Goal: Transaction & Acquisition: Purchase product/service

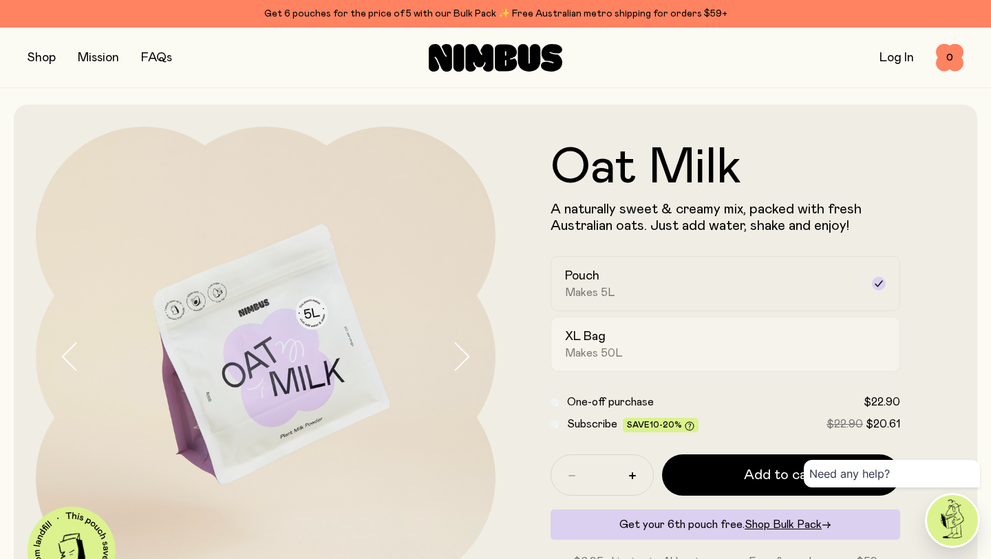
click at [573, 334] on h2 "XL Bag" at bounding box center [585, 336] width 41 height 17
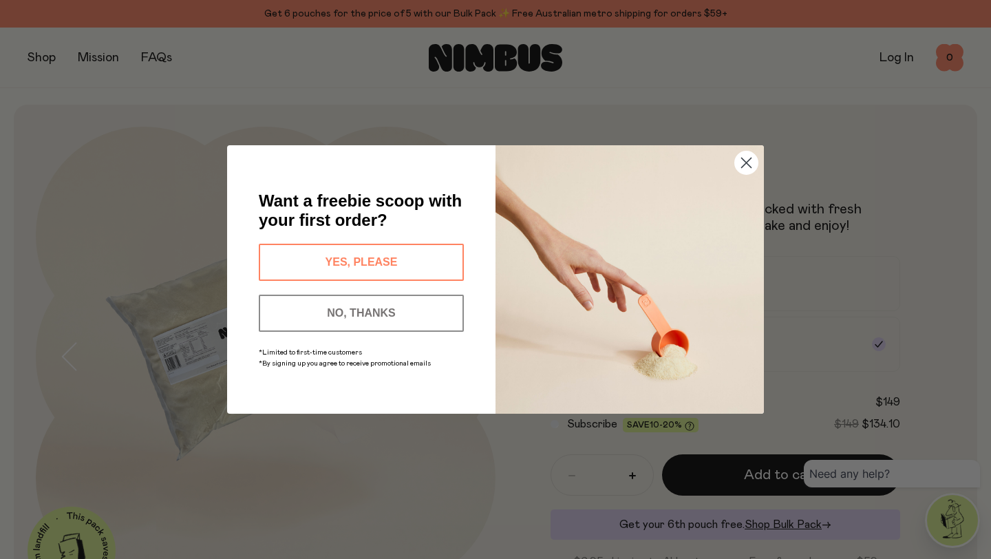
click at [741, 160] on circle "Close dialog" at bounding box center [746, 162] width 23 height 23
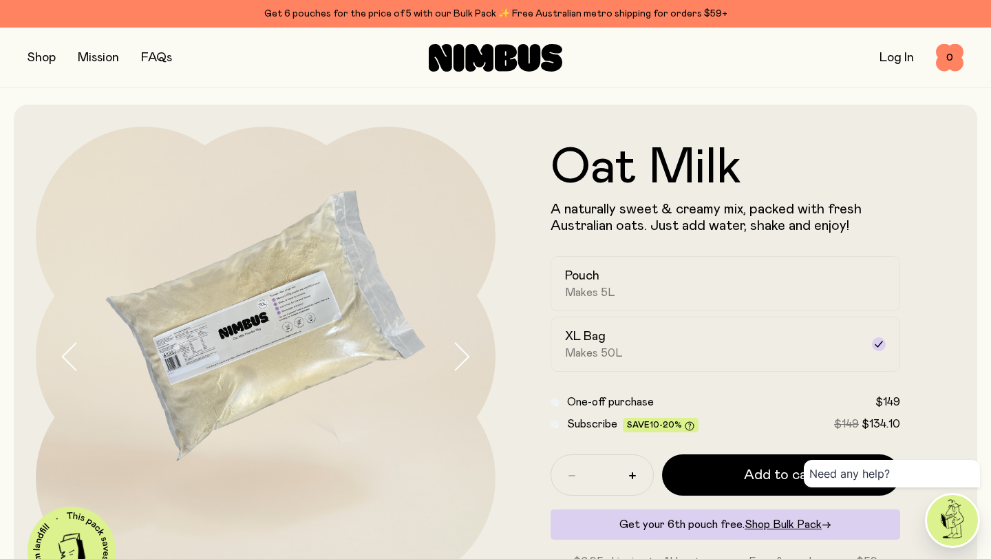
click at [902, 55] on link "Log In" at bounding box center [897, 58] width 34 height 12
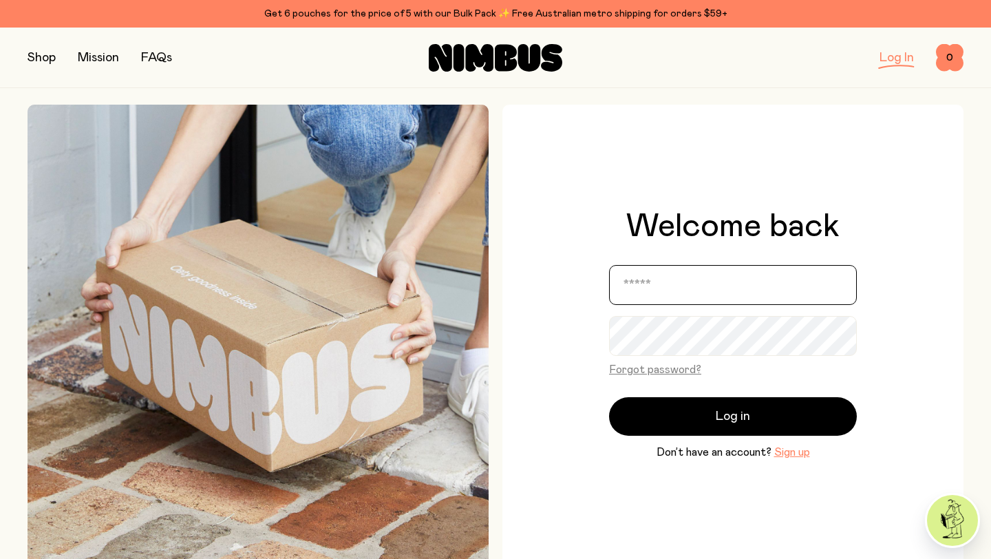
click at [703, 276] on input "email" at bounding box center [733, 285] width 248 height 40
type input "**********"
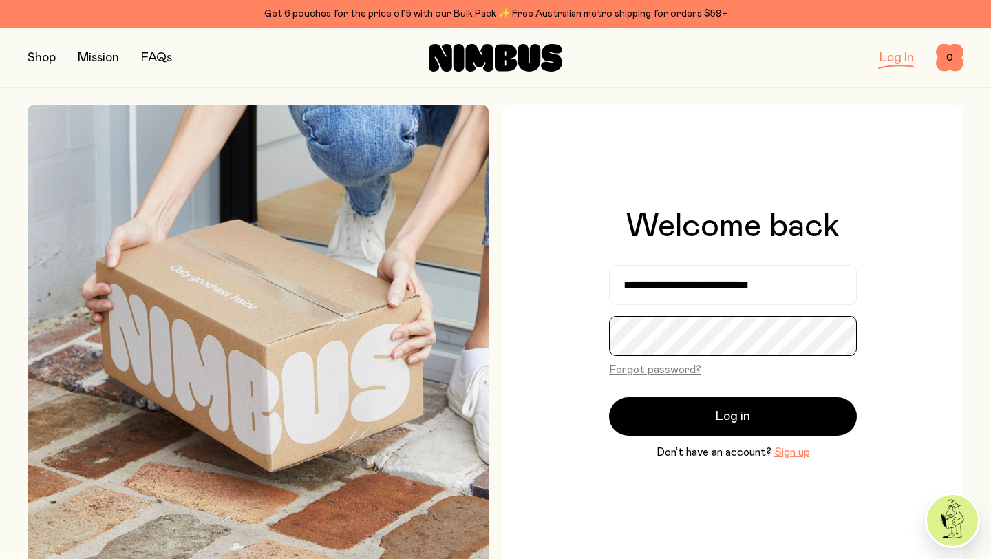
click at [609, 397] on button "Log in" at bounding box center [733, 416] width 248 height 39
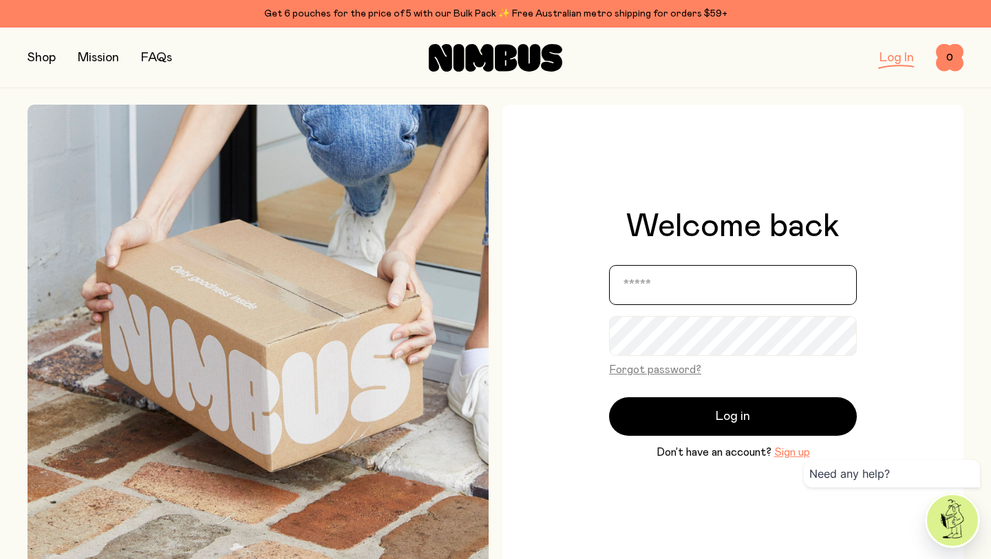
click at [645, 280] on input "email" at bounding box center [733, 285] width 248 height 40
type input "**********"
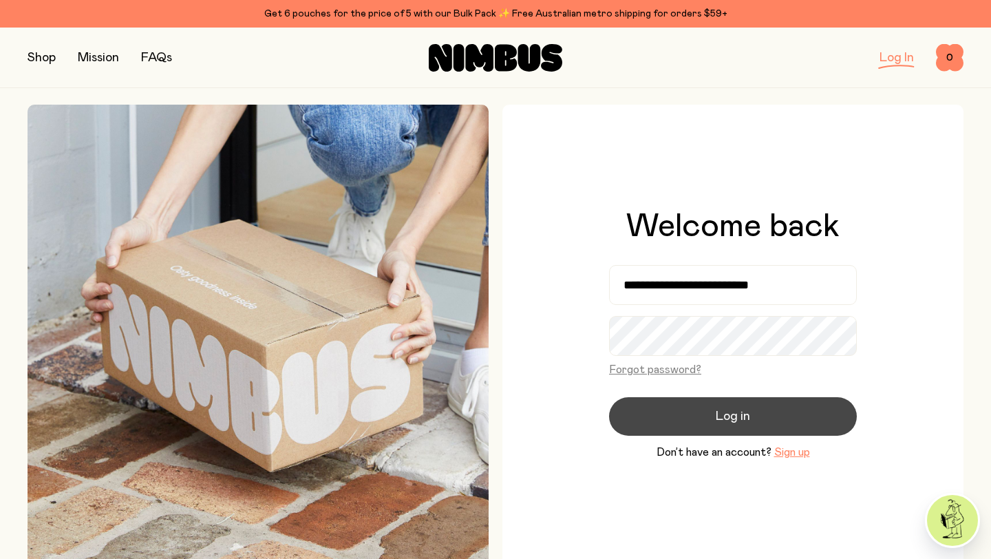
click at [772, 407] on button "Log in" at bounding box center [733, 416] width 248 height 39
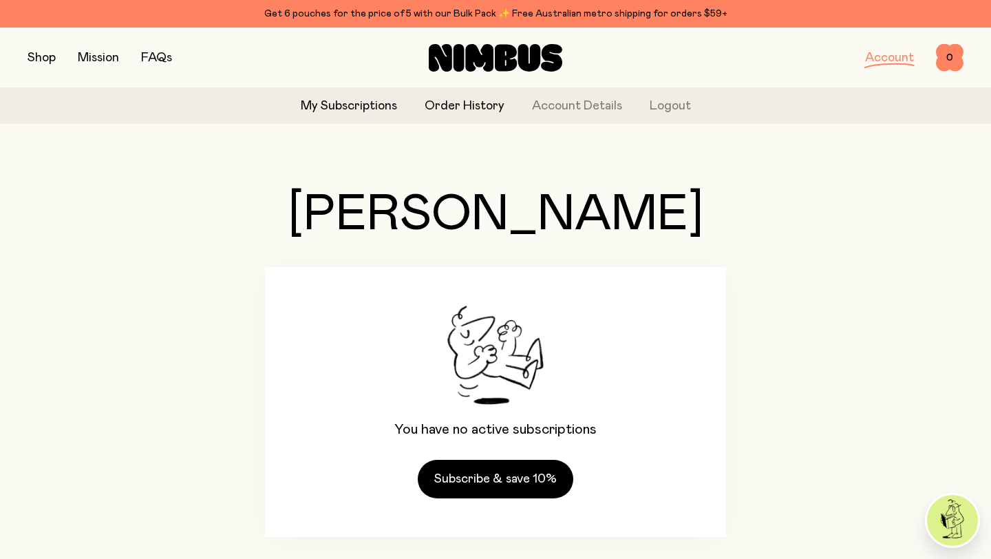
click at [471, 103] on link "Order History" at bounding box center [465, 106] width 80 height 19
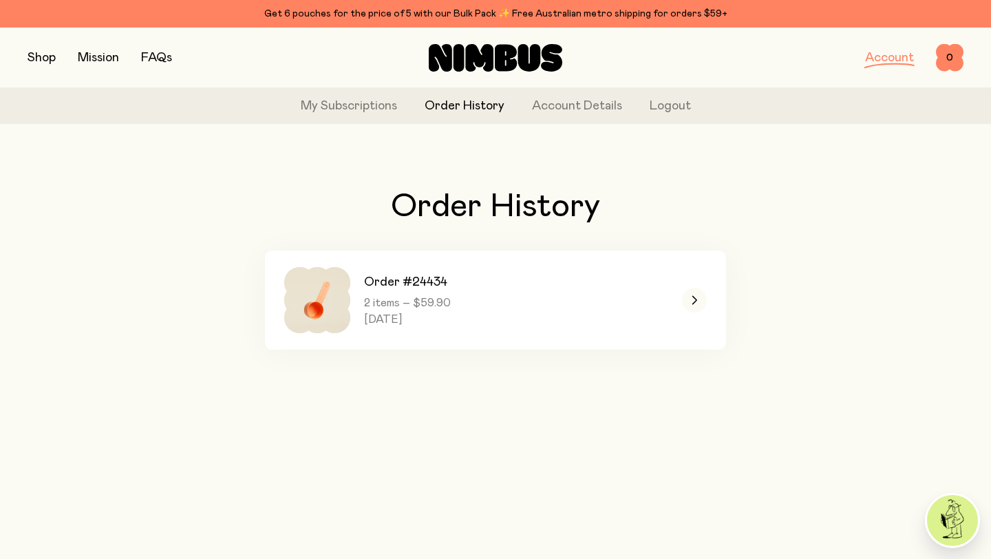
click at [43, 53] on button "button" at bounding box center [42, 57] width 28 height 19
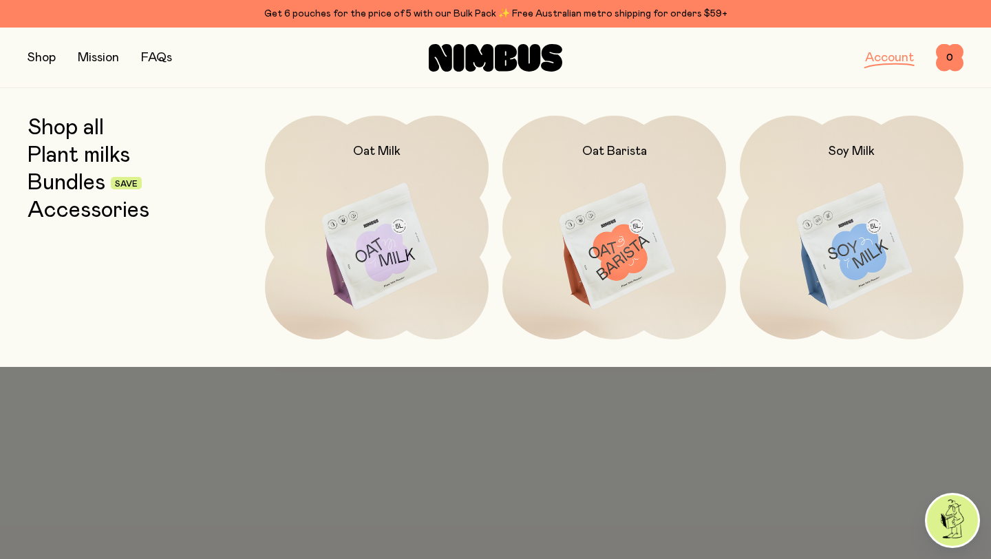
click at [72, 130] on link "Shop all" at bounding box center [66, 128] width 76 height 25
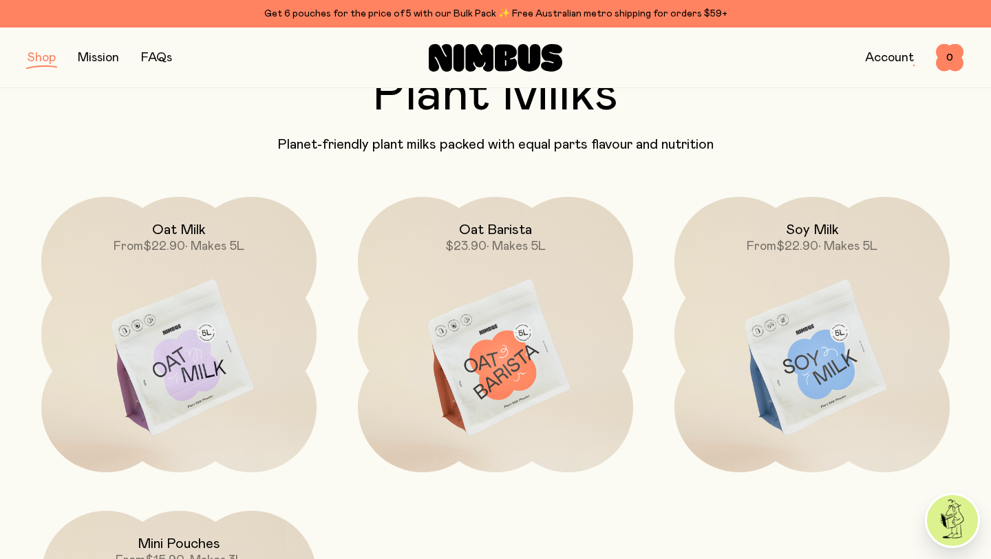
scroll to position [114, 0]
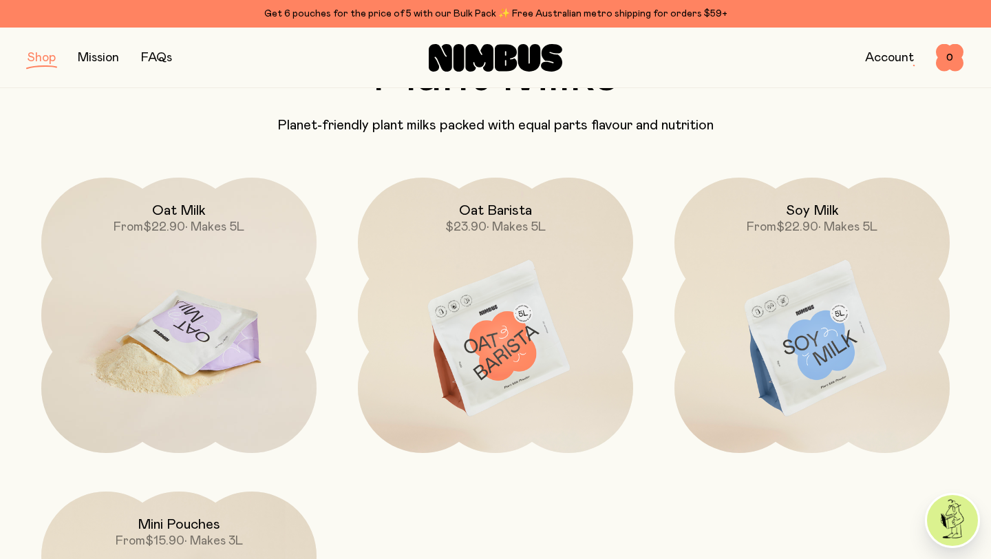
click at [192, 267] on img at bounding box center [178, 339] width 275 height 323
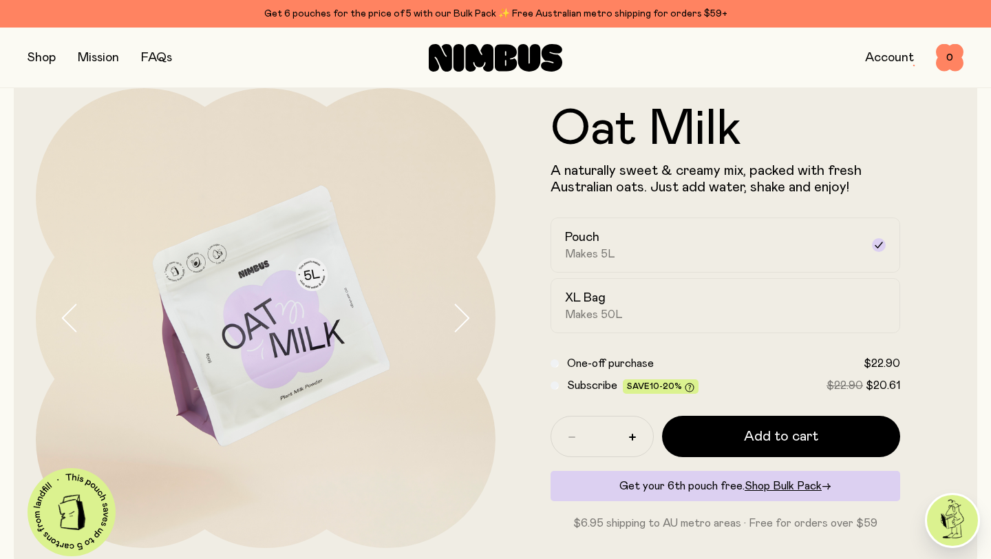
scroll to position [77, 0]
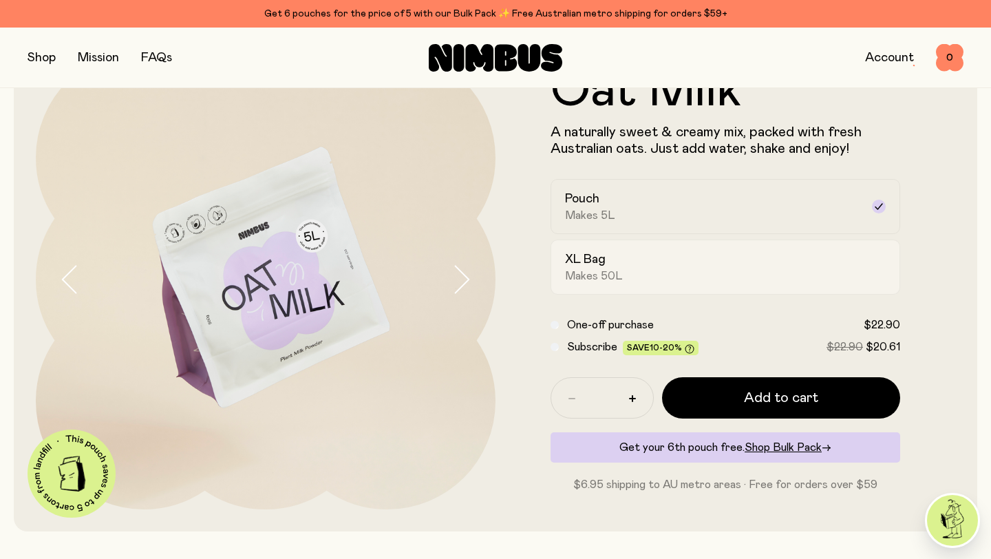
click at [630, 244] on label "XL Bag Makes 50L" at bounding box center [726, 266] width 350 height 55
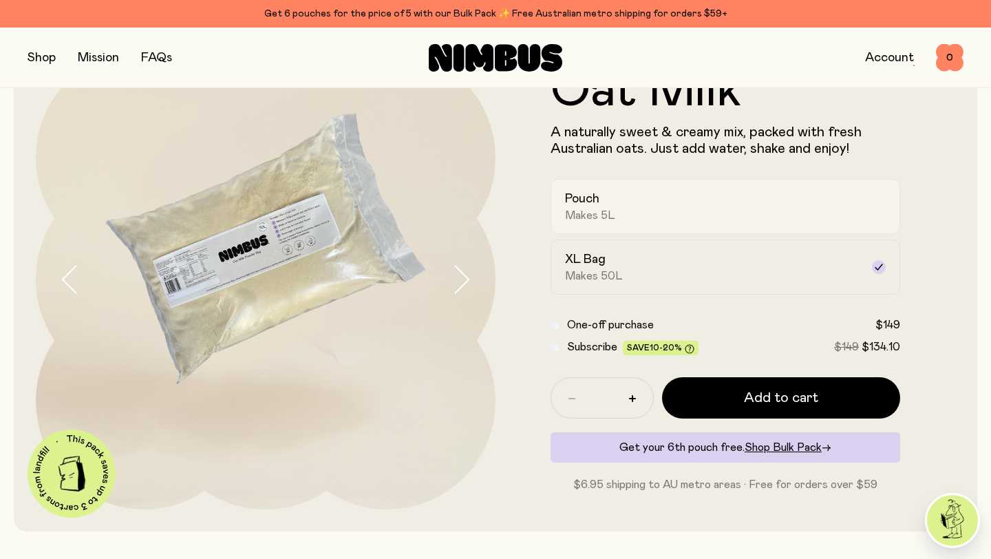
click at [643, 204] on div "Pouch Makes 5L" at bounding box center [713, 207] width 296 height 32
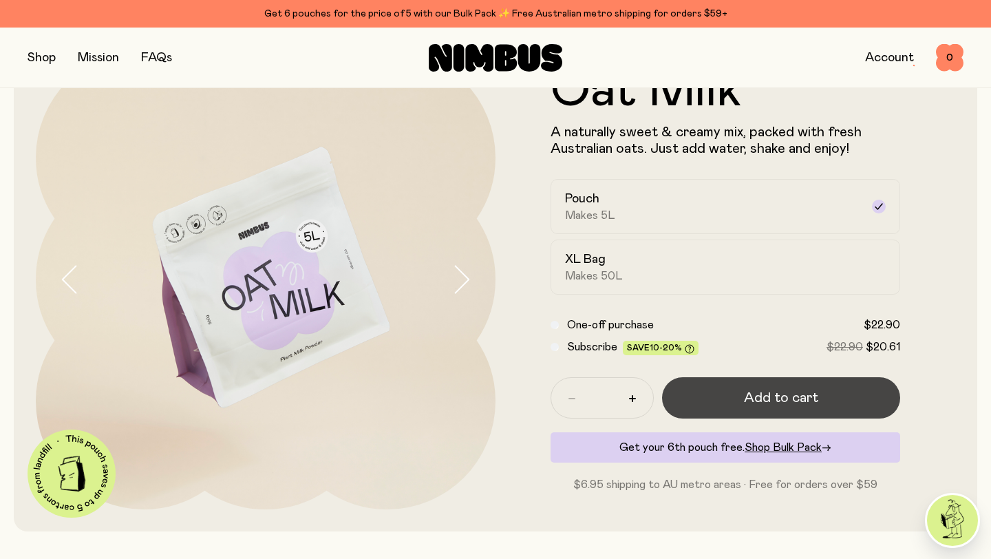
click at [732, 394] on button "Add to cart" at bounding box center [781, 397] width 238 height 41
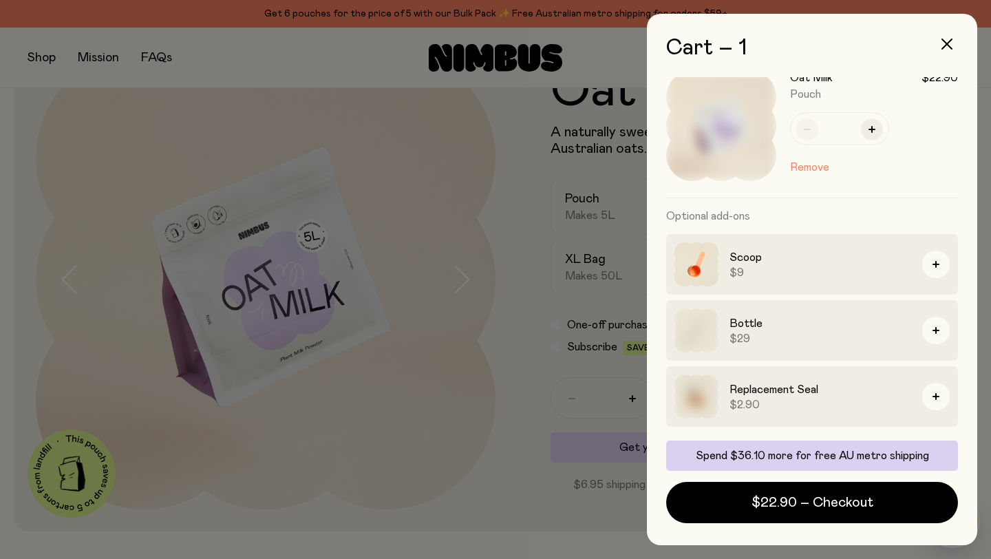
scroll to position [0, 0]
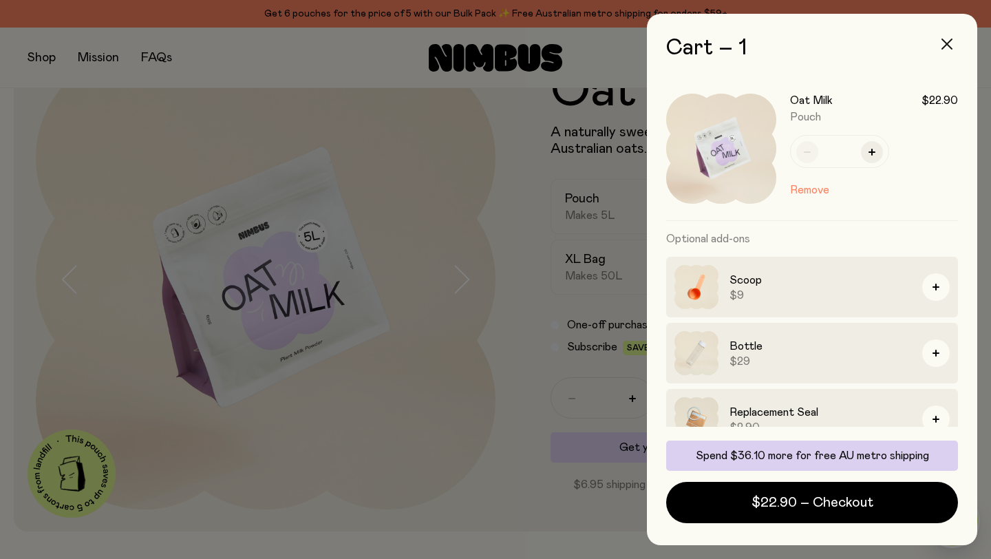
click at [953, 42] on button "button" at bounding box center [946, 44] width 33 height 33
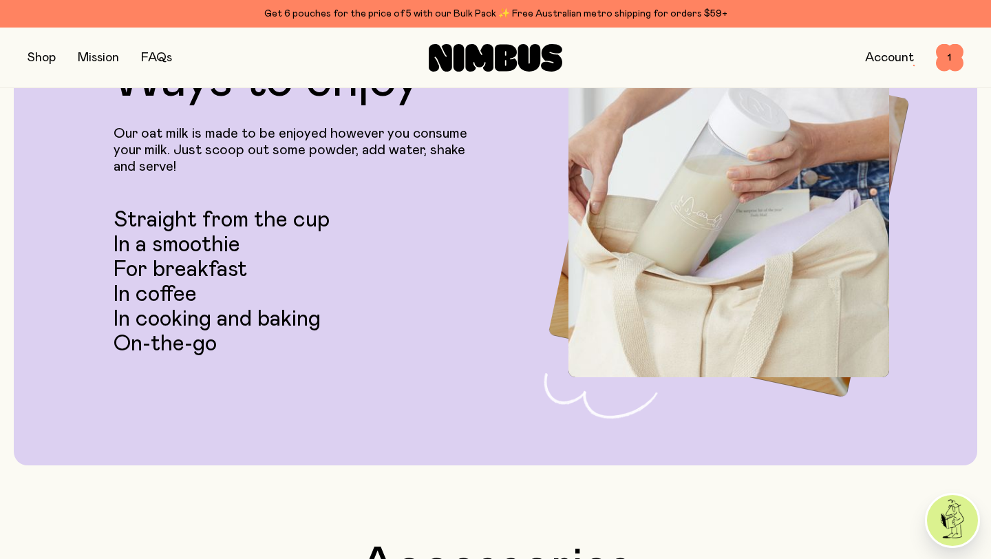
scroll to position [2442, 0]
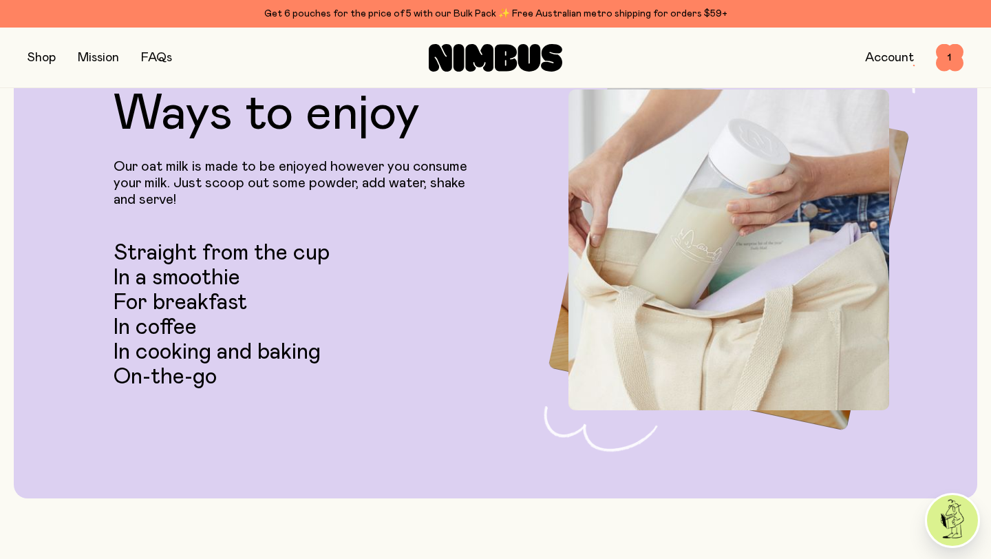
click at [46, 61] on button "button" at bounding box center [42, 57] width 28 height 19
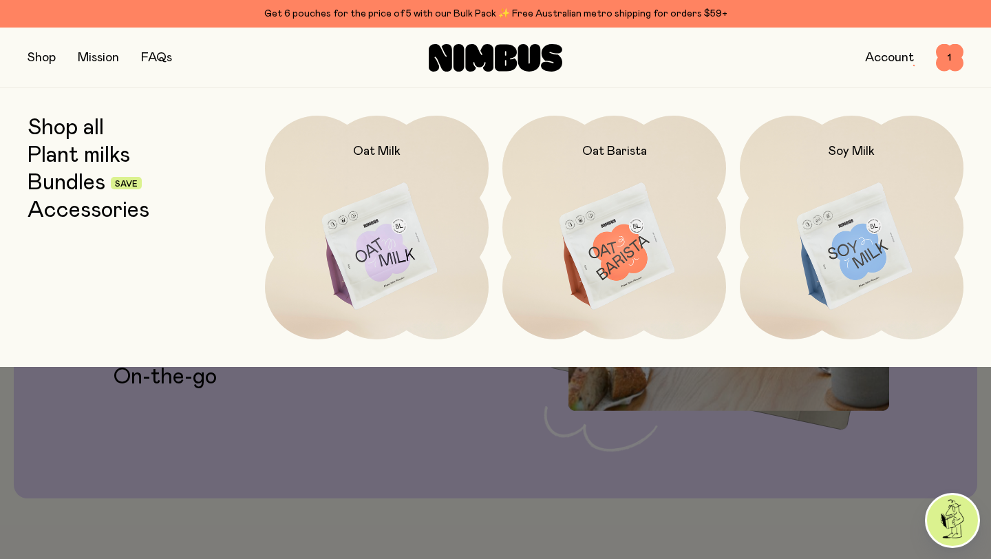
click at [76, 153] on link "Plant milks" at bounding box center [79, 155] width 103 height 25
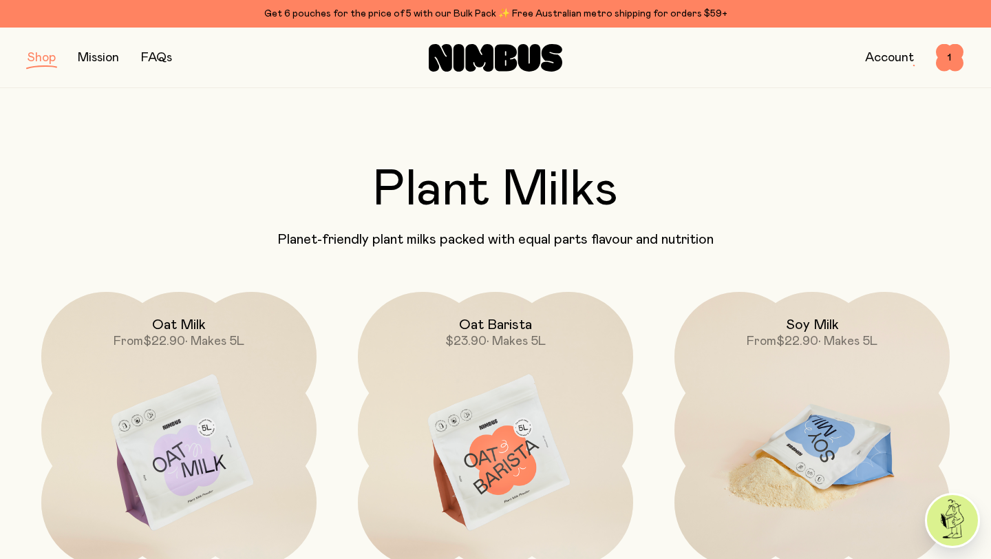
click at [785, 361] on img at bounding box center [811, 453] width 275 height 323
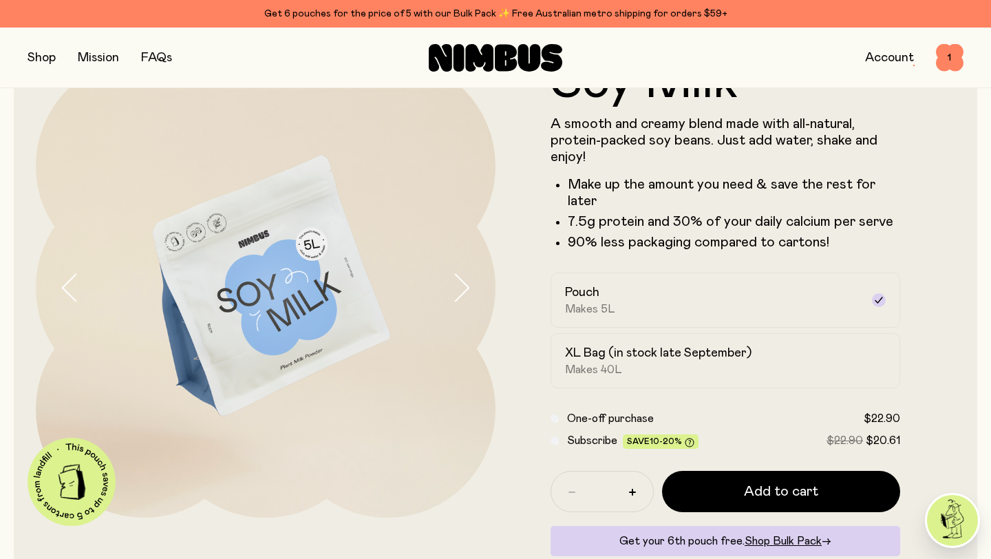
scroll to position [71, 0]
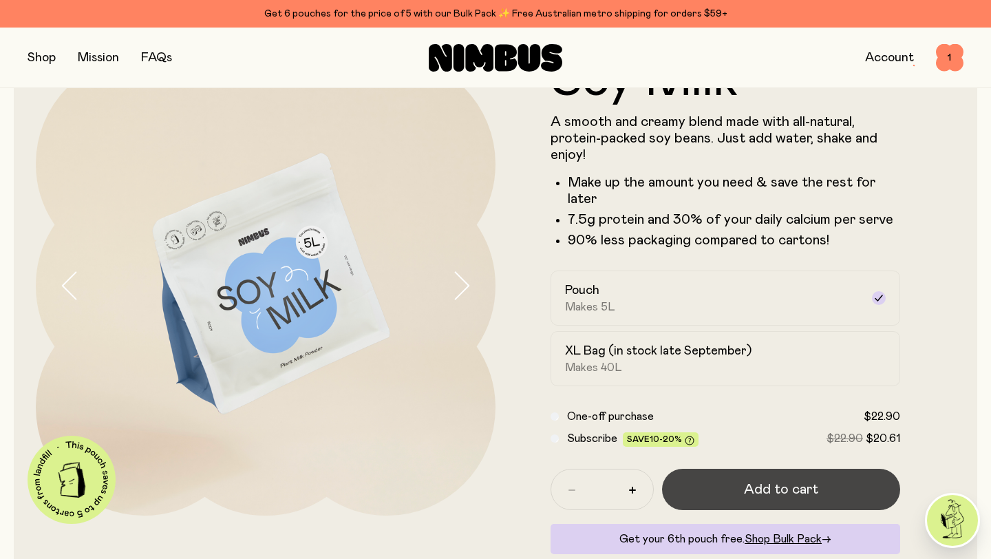
click at [780, 491] on span "Add to cart" at bounding box center [781, 489] width 74 height 19
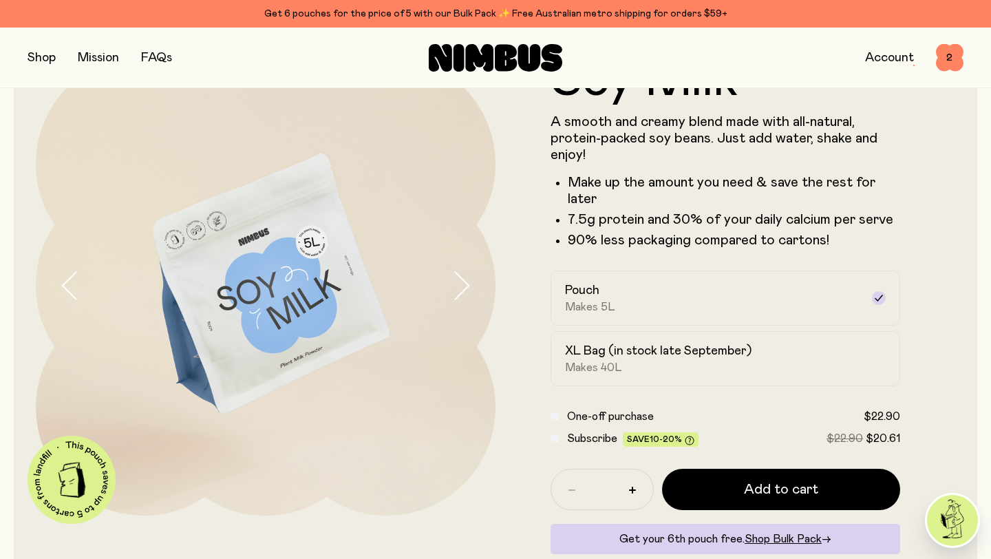
scroll to position [0, 0]
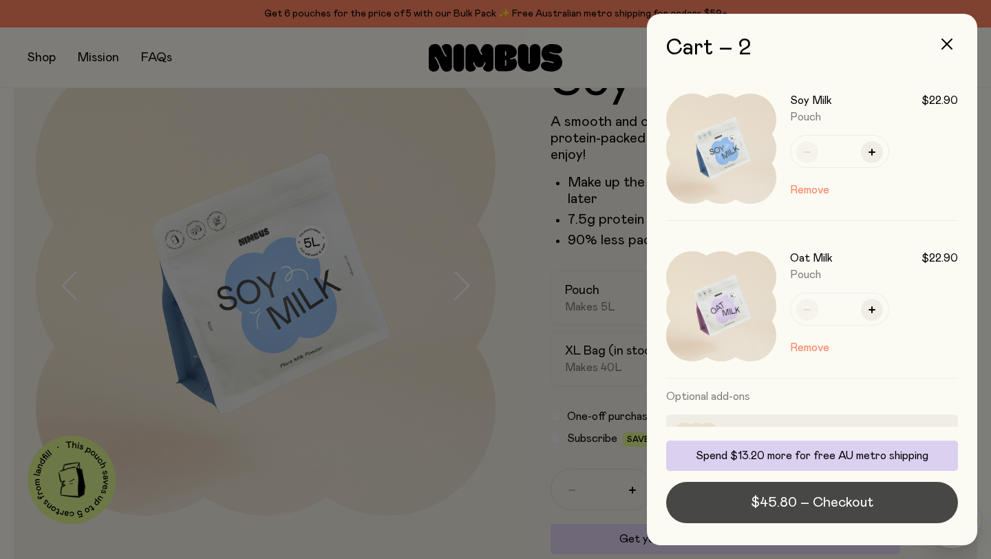
click at [782, 502] on span "$45.80 – Checkout" at bounding box center [812, 502] width 122 height 19
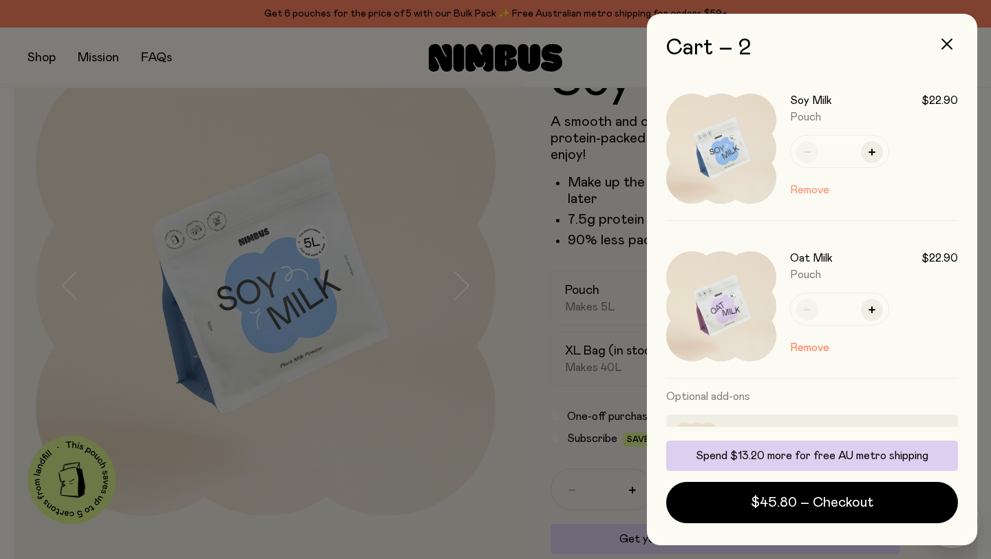
click at [818, 184] on button "Remove" at bounding box center [809, 190] width 39 height 17
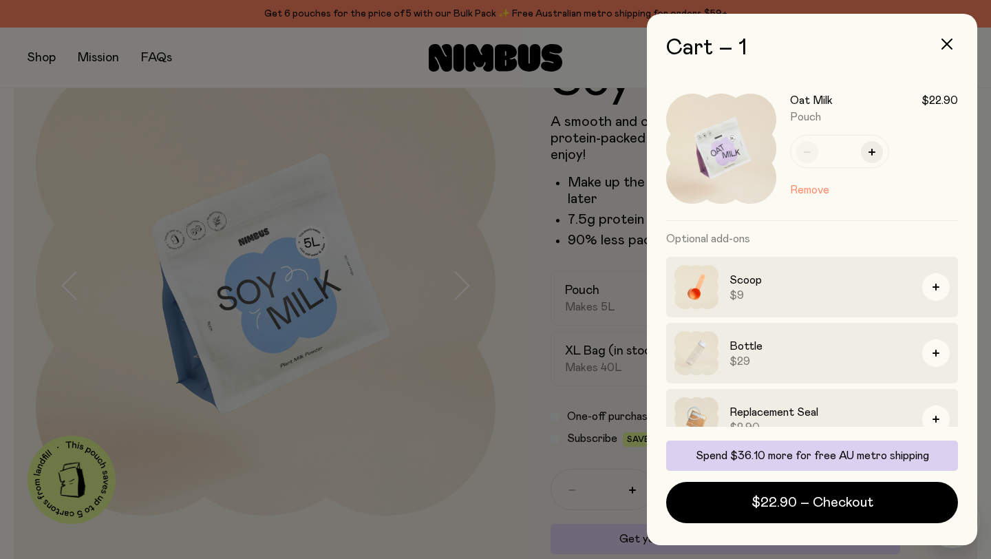
click at [811, 189] on button "Remove" at bounding box center [809, 190] width 39 height 17
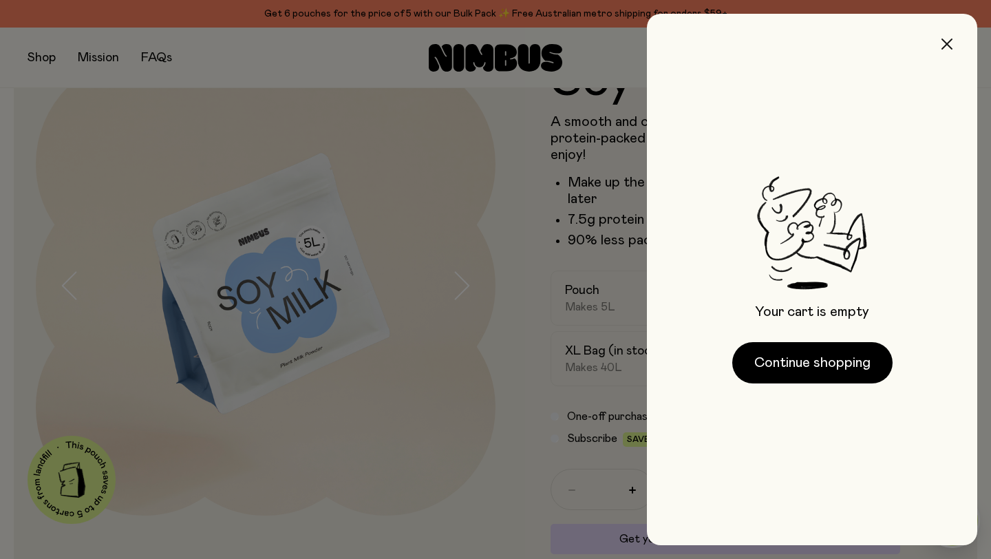
click at [946, 38] on button "button" at bounding box center [946, 44] width 33 height 33
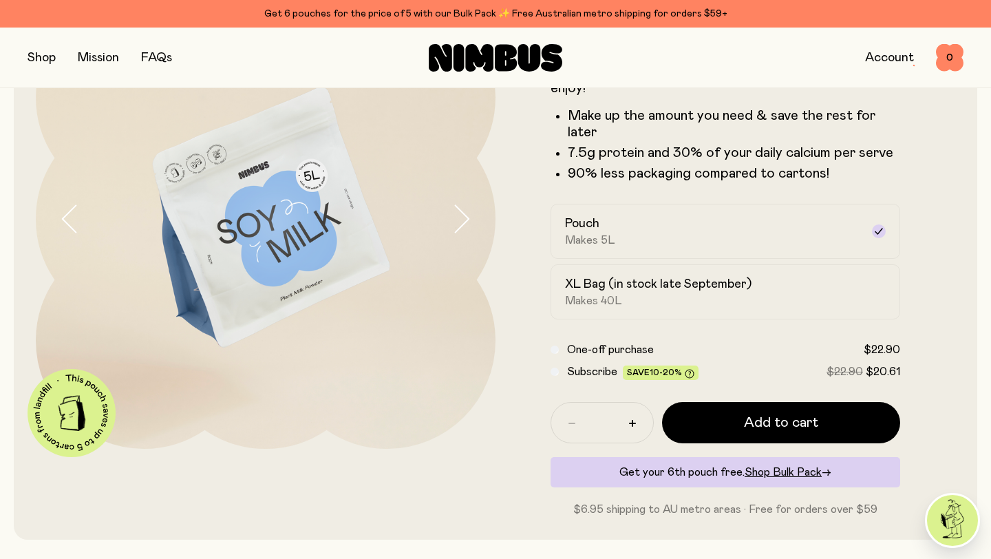
scroll to position [141, 0]
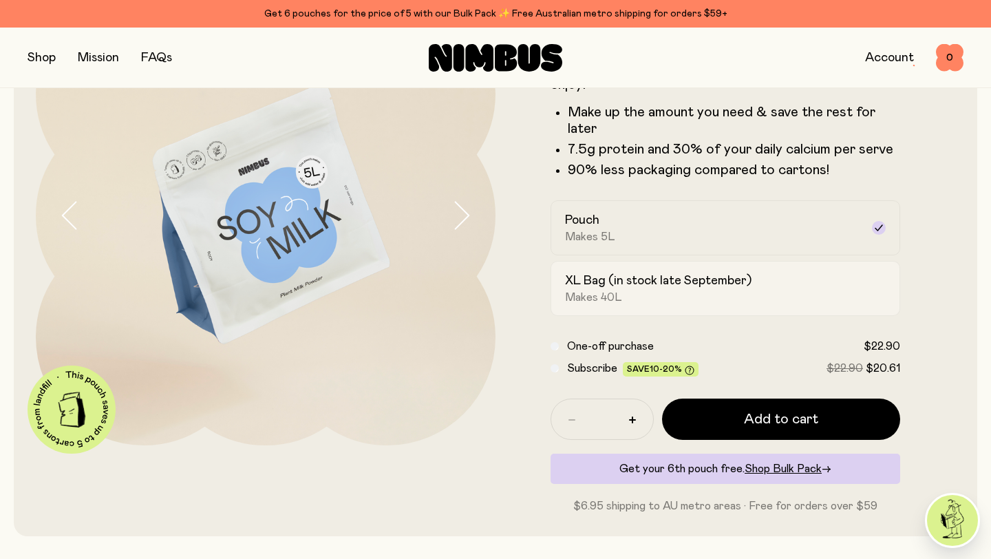
click at [593, 272] on label "XL Bag (in stock late September) Makes 40L" at bounding box center [726, 288] width 350 height 55
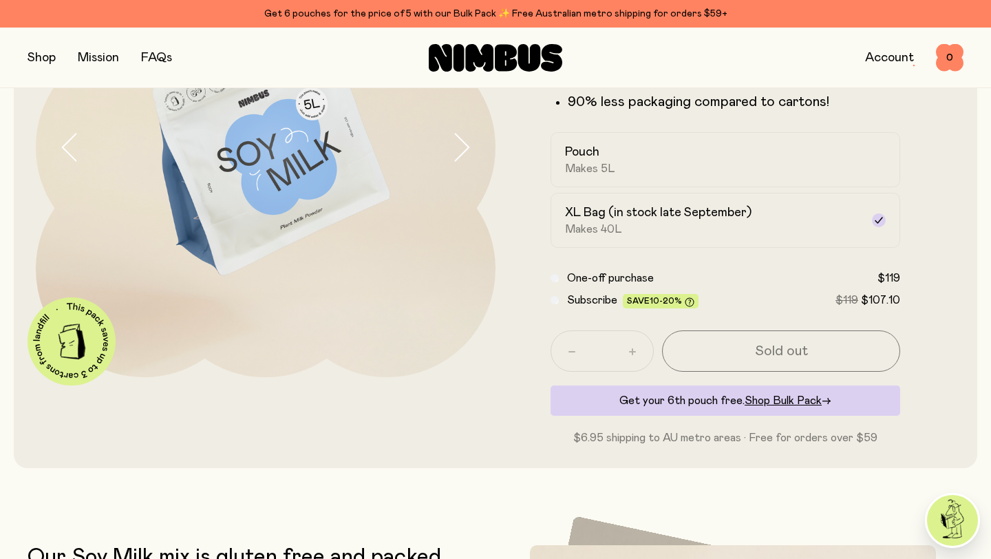
scroll to position [15, 0]
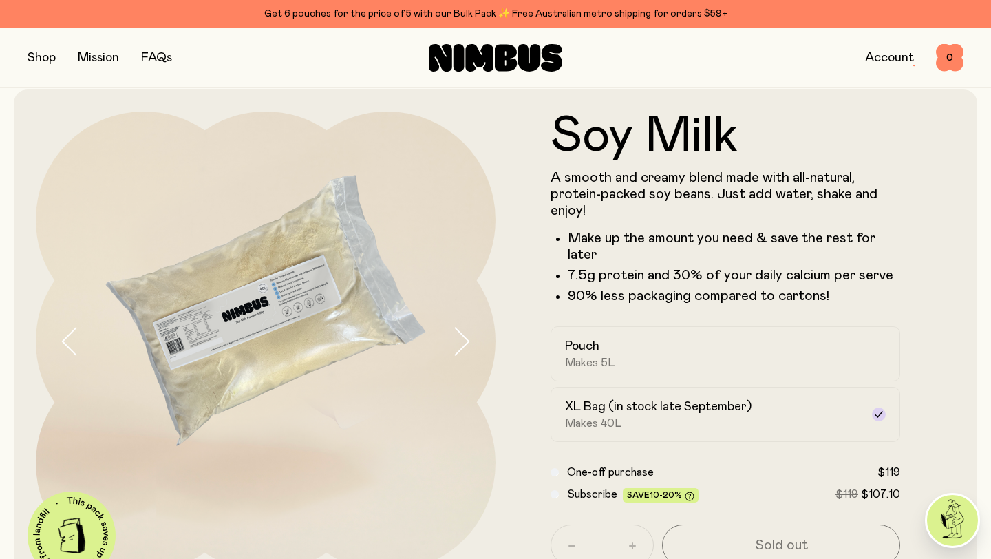
click at [54, 58] on button "button" at bounding box center [42, 57] width 28 height 19
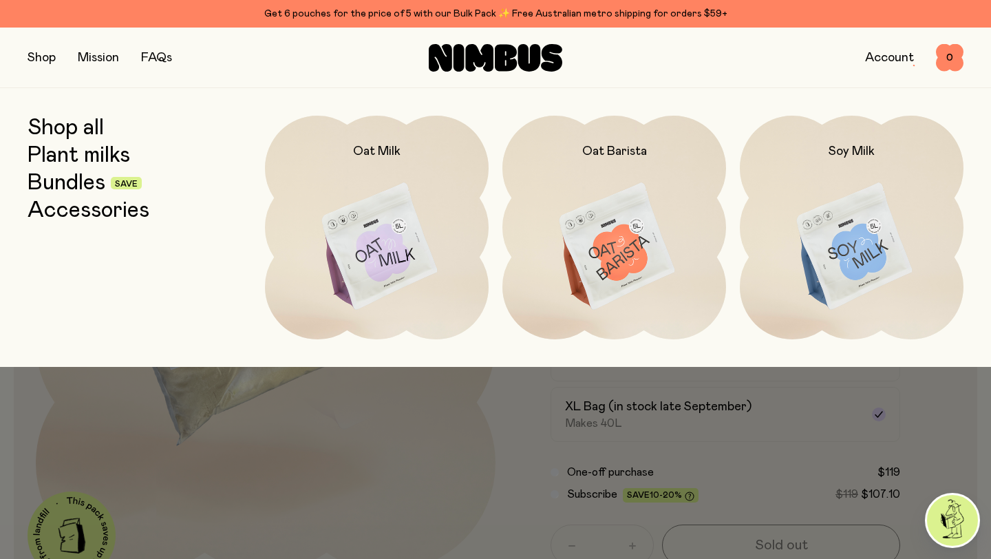
click at [79, 182] on link "Bundles" at bounding box center [67, 183] width 78 height 25
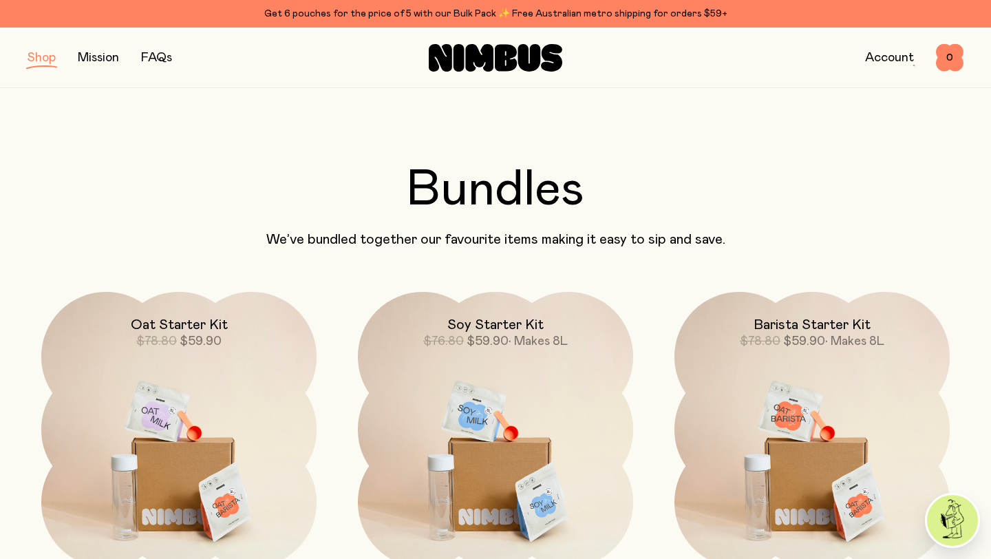
click at [33, 59] on button "button" at bounding box center [42, 57] width 28 height 19
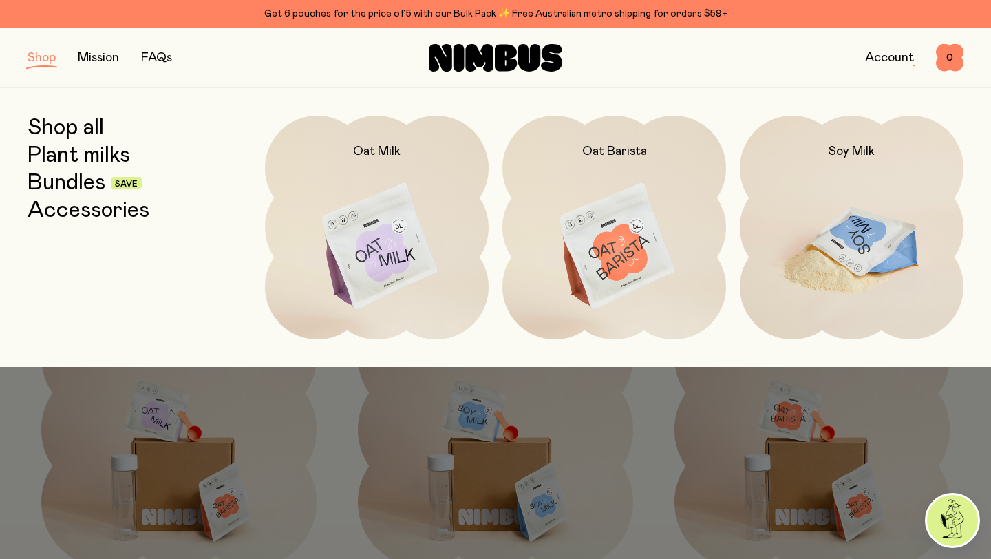
click at [786, 238] on img at bounding box center [852, 247] width 224 height 263
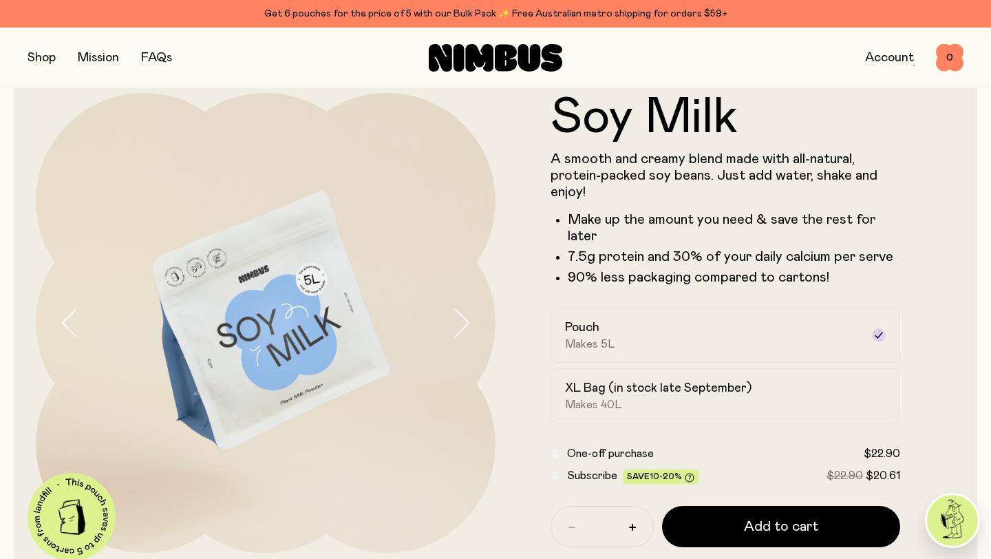
scroll to position [35, 0]
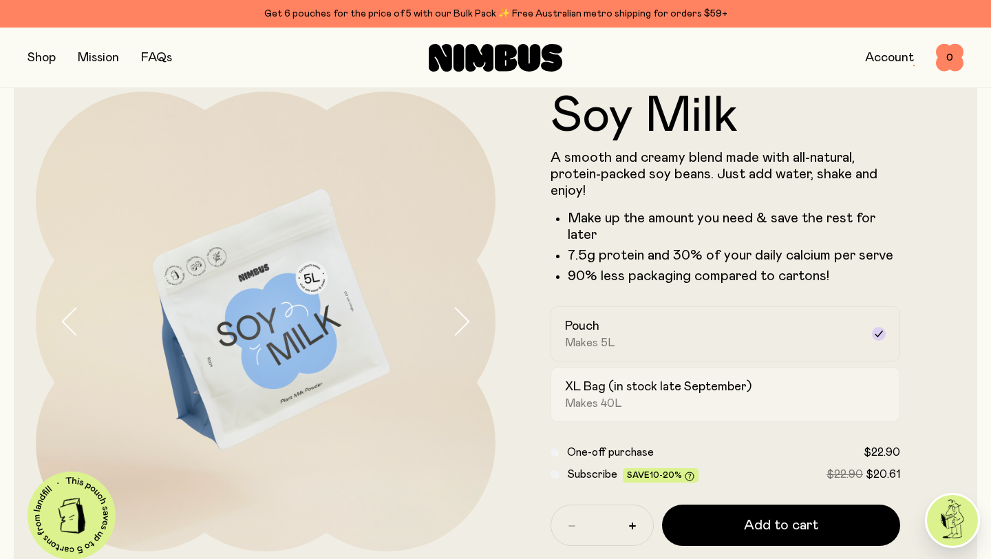
click at [617, 384] on h2 "XL Bag (in stock late September)" at bounding box center [658, 387] width 186 height 17
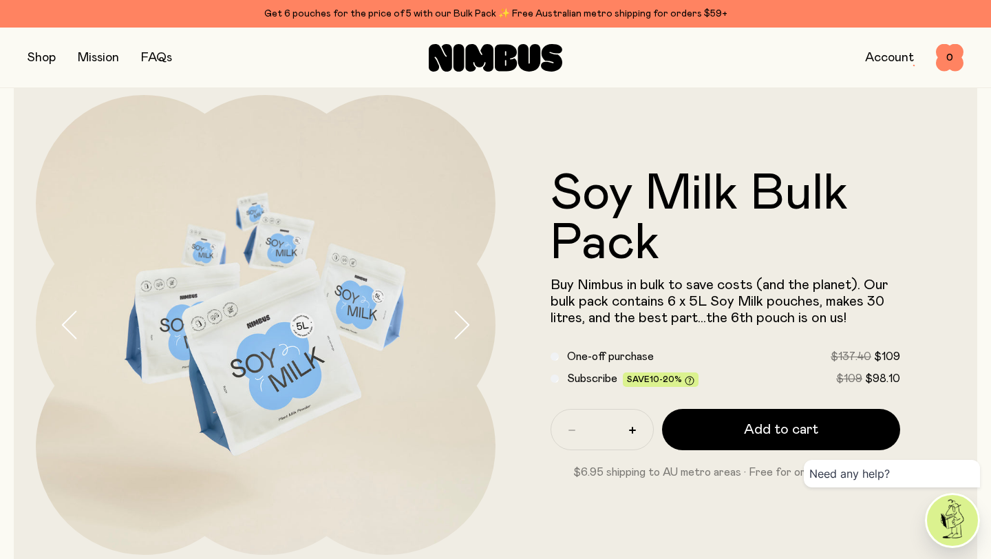
scroll to position [32, 0]
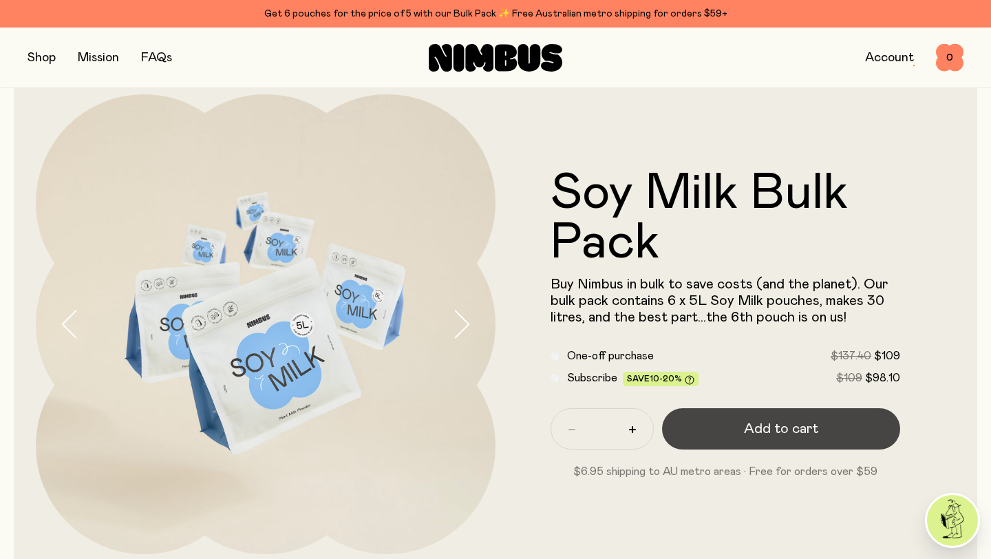
click at [735, 436] on button "Add to cart" at bounding box center [781, 428] width 238 height 41
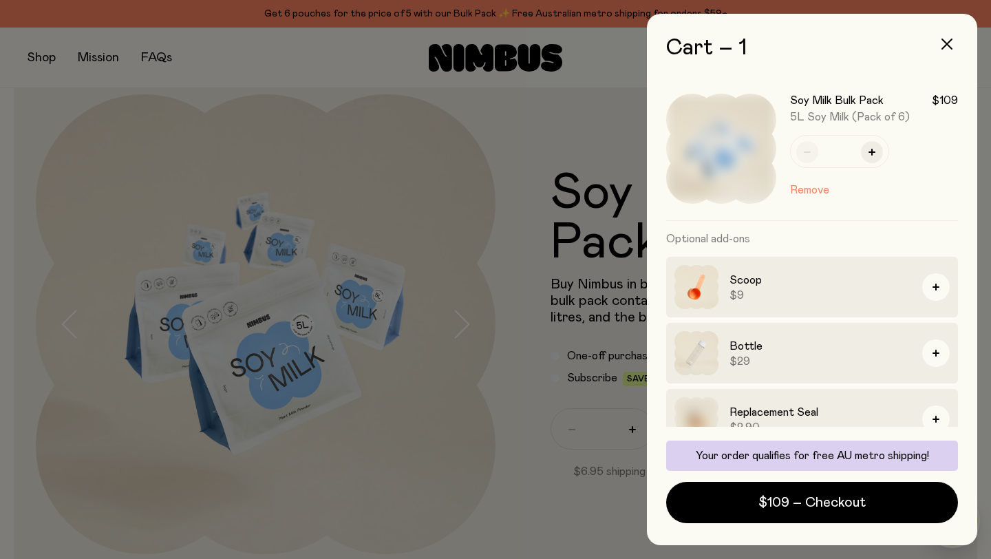
scroll to position [0, 0]
